Goal: Use online tool/utility

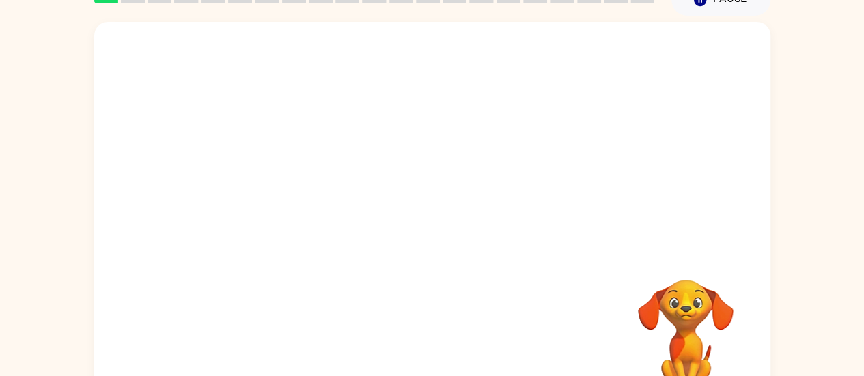
scroll to position [104, 0]
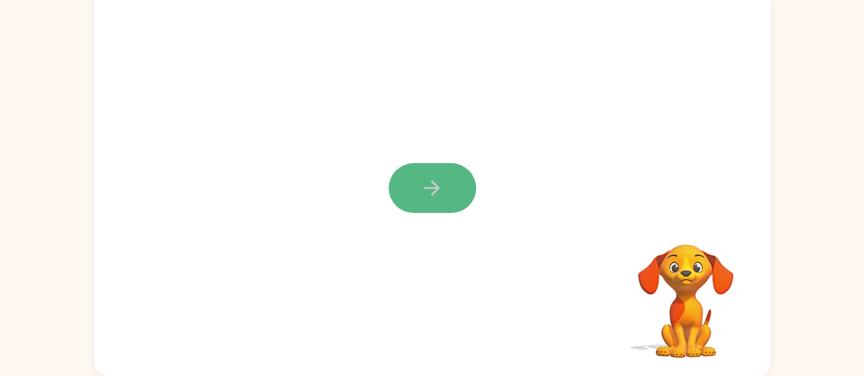
click at [433, 178] on icon "button" at bounding box center [432, 188] width 24 height 24
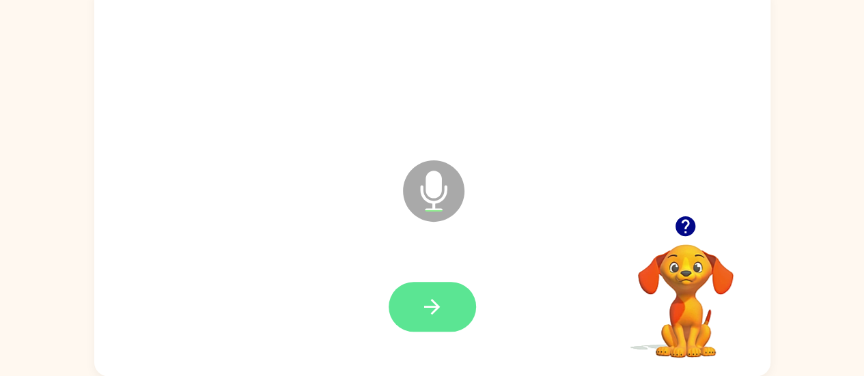
click at [442, 301] on icon "button" at bounding box center [432, 307] width 24 height 24
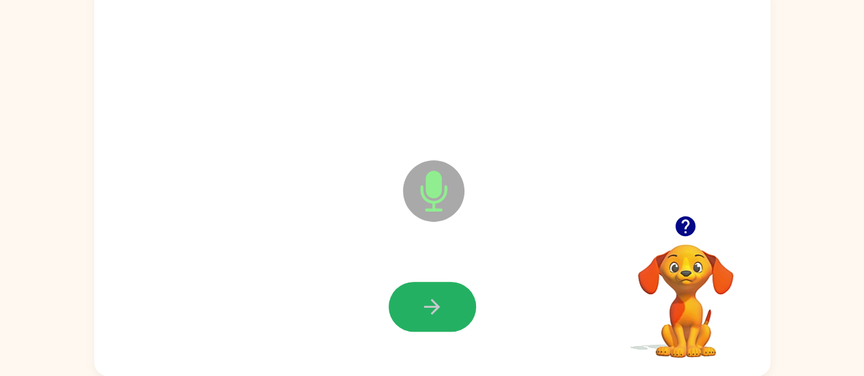
click at [441, 295] on icon "button" at bounding box center [432, 307] width 24 height 24
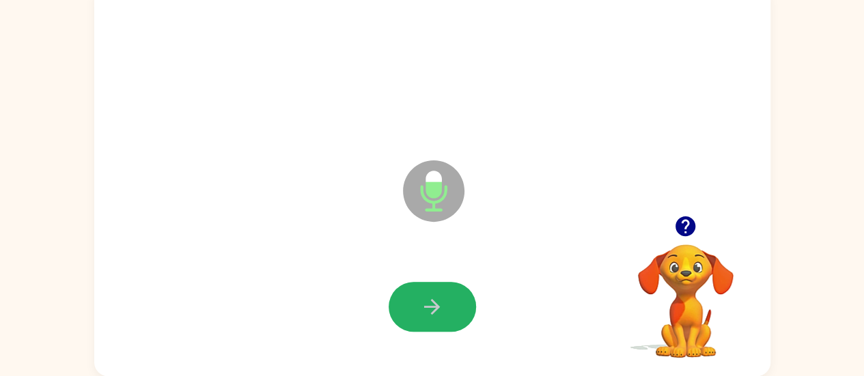
click at [441, 295] on icon "button" at bounding box center [432, 307] width 24 height 24
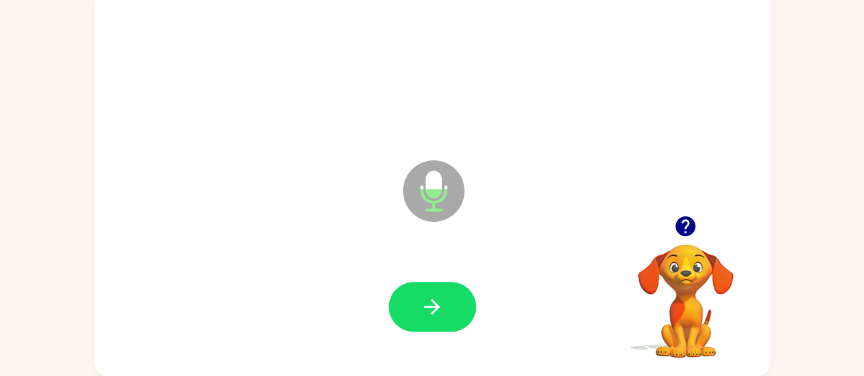
click at [441, 295] on icon "button" at bounding box center [432, 307] width 24 height 24
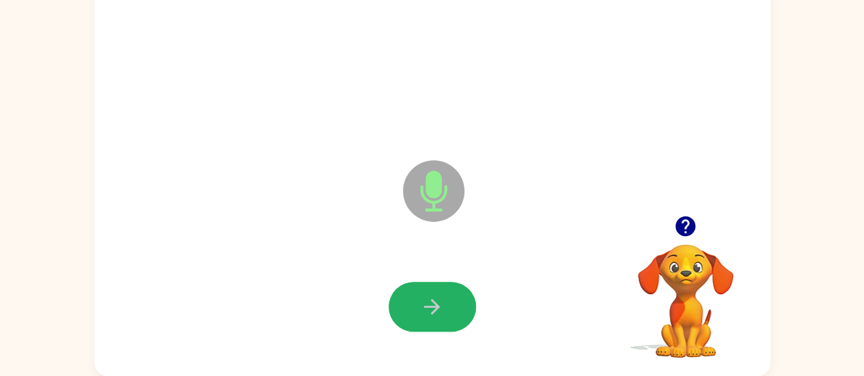
click at [441, 295] on icon "button" at bounding box center [432, 307] width 24 height 24
